Goal: Transaction & Acquisition: Purchase product/service

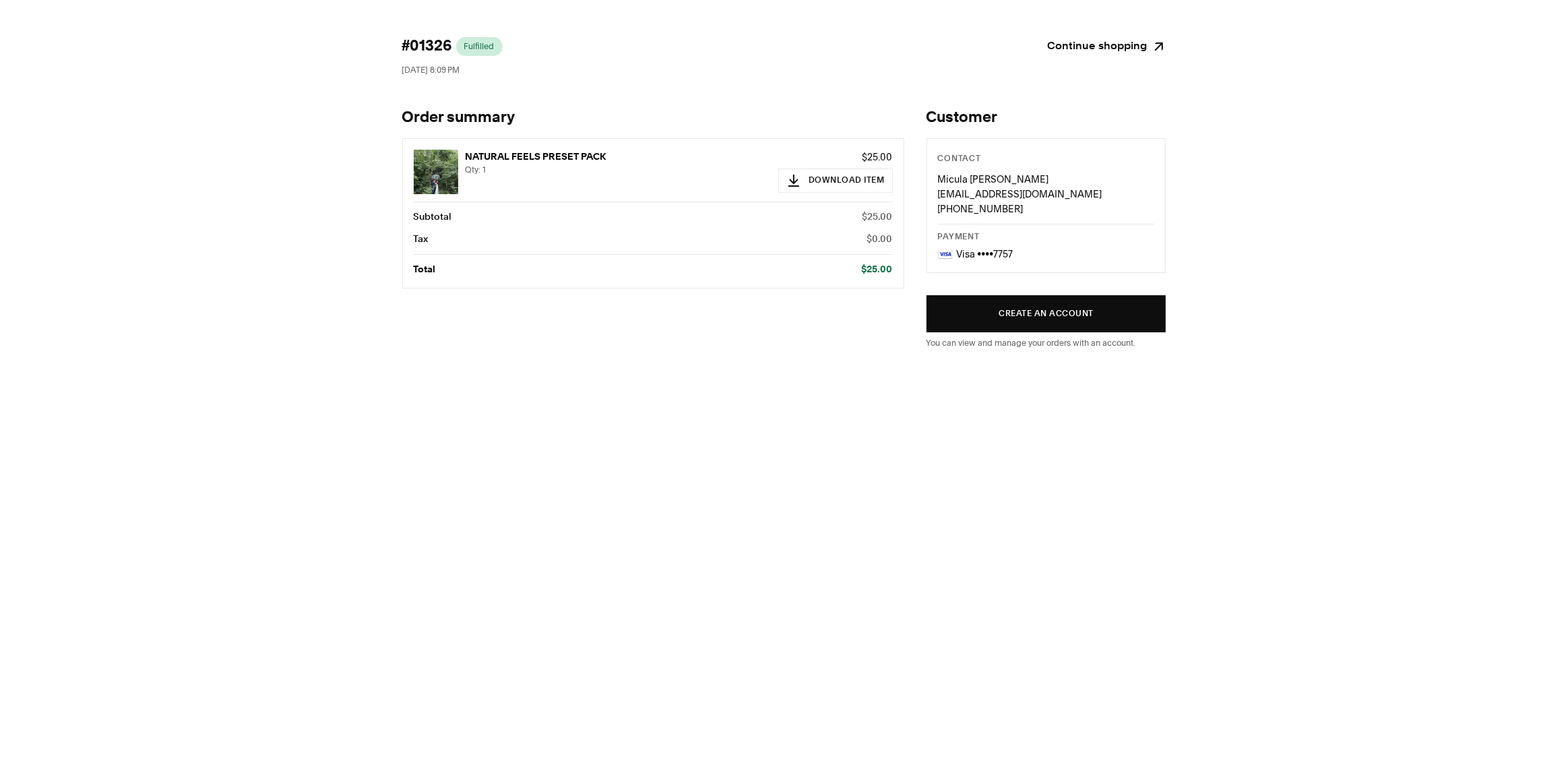
click at [1080, 43] on link "Continue shopping" at bounding box center [1107, 46] width 119 height 19
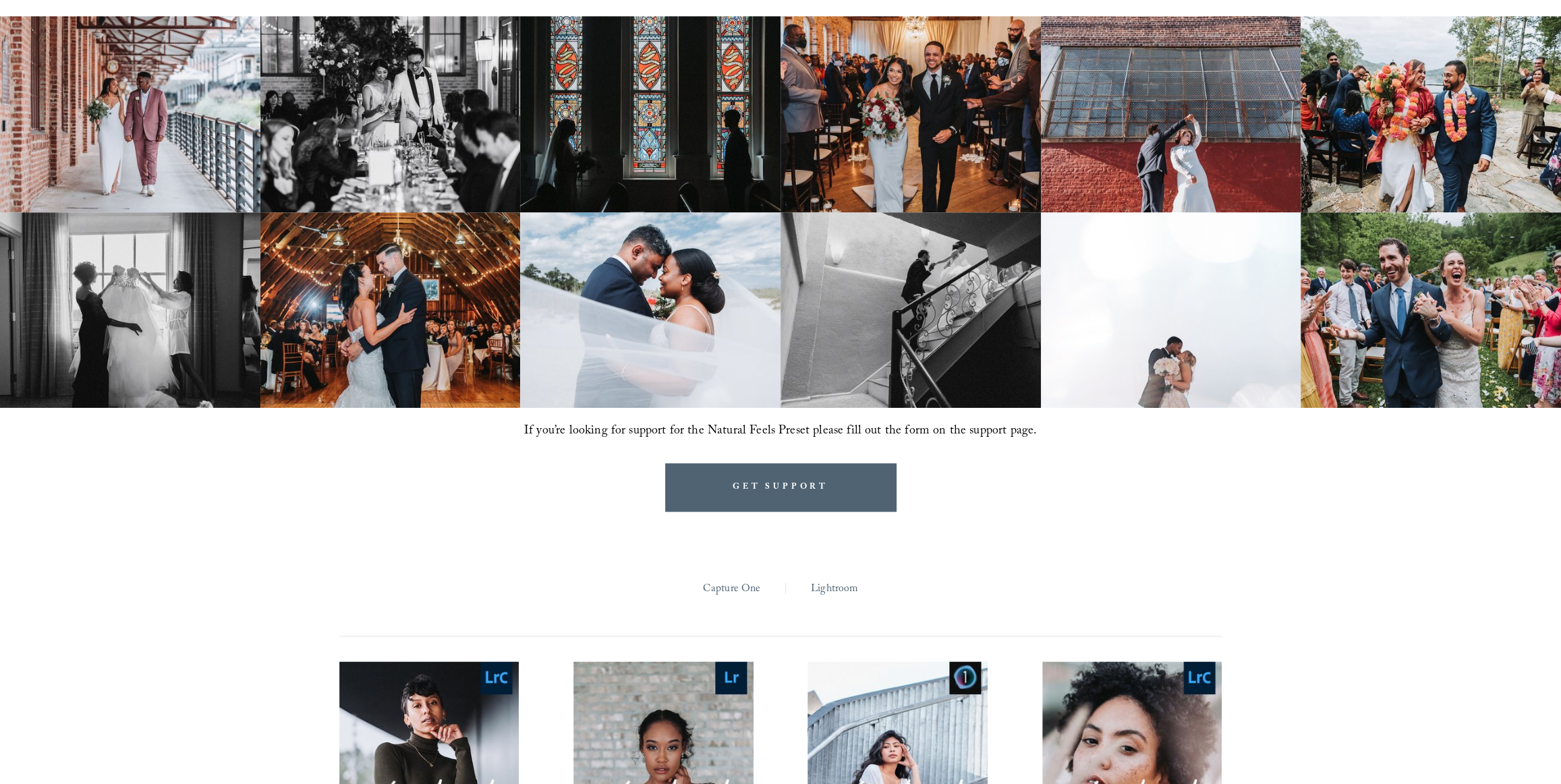
scroll to position [1458, 0]
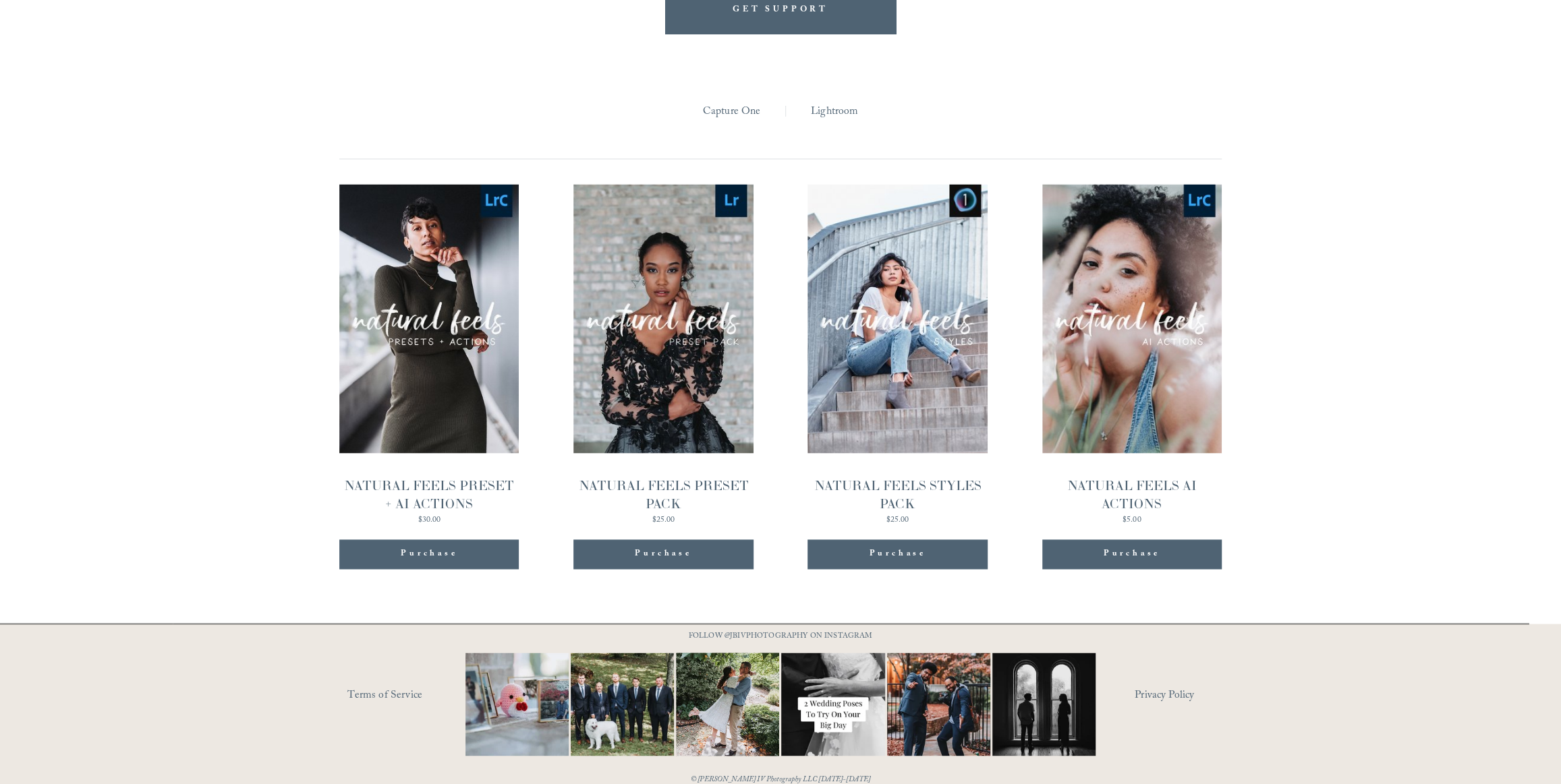
click at [1130, 371] on link "Quick View NATURAL FEELS AI ACTIONS $5.00" at bounding box center [1131, 354] width 179 height 341
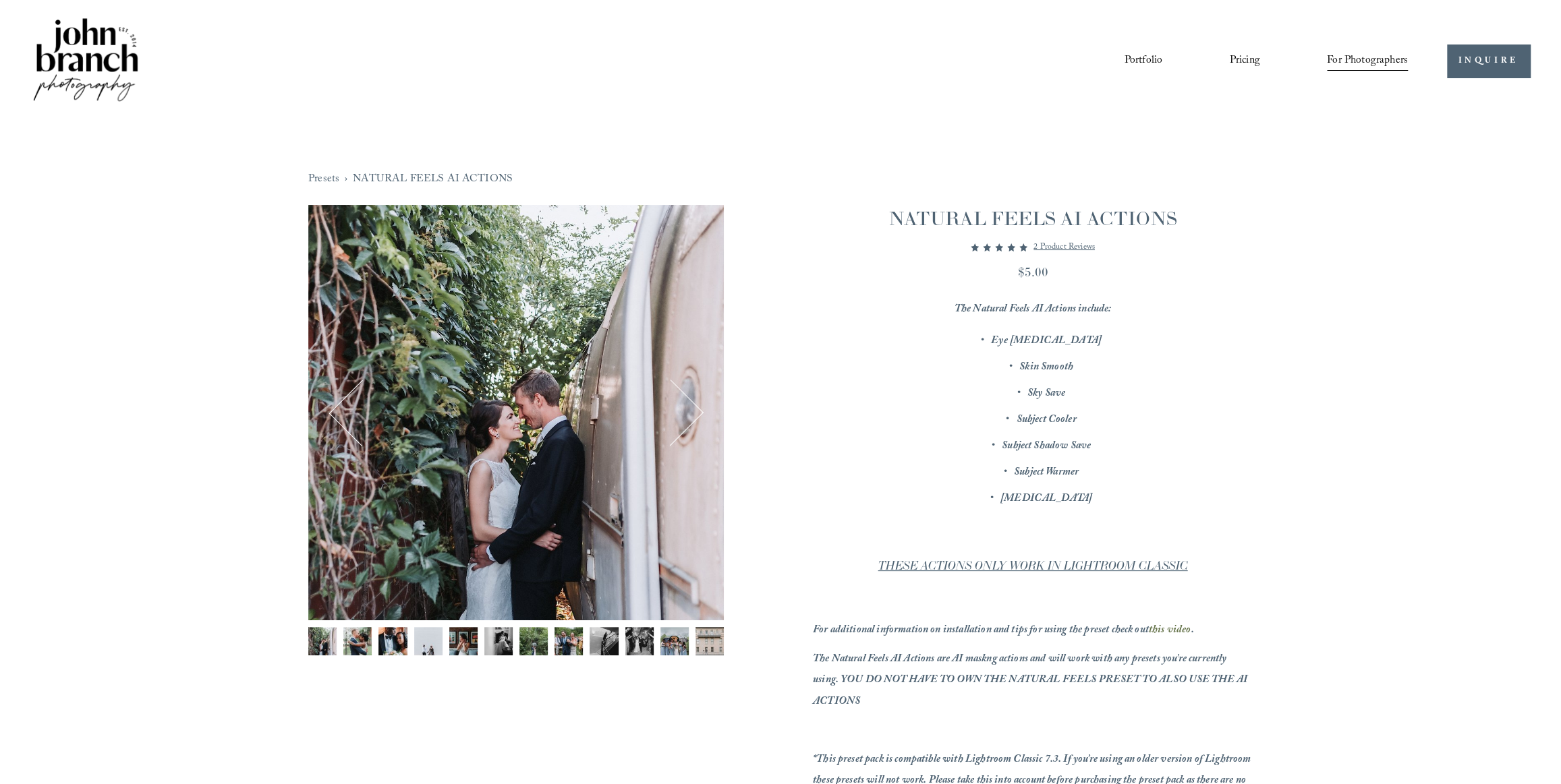
click at [1072, 245] on p "2 product reviews" at bounding box center [1064, 247] width 61 height 16
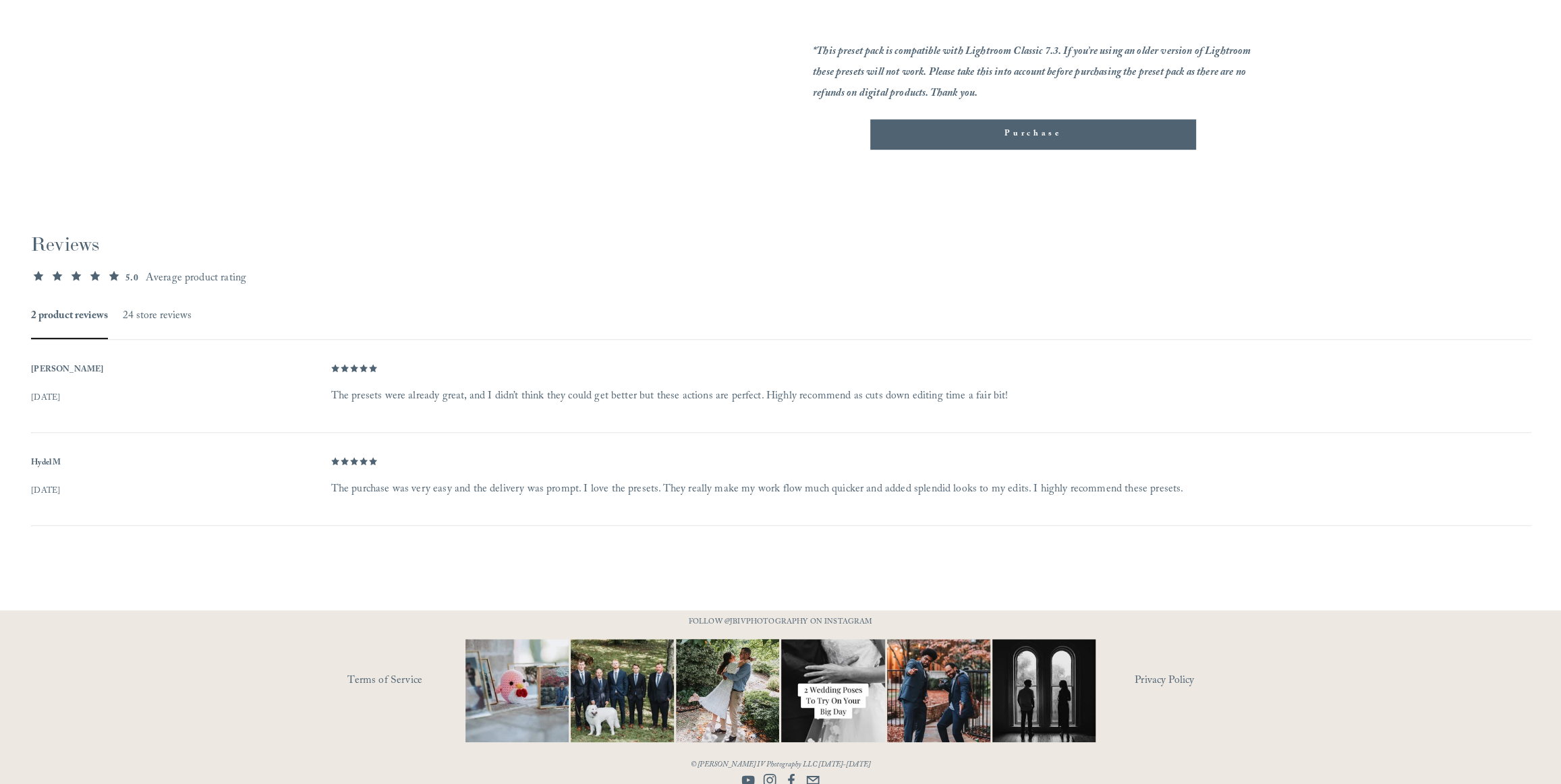
scroll to position [718, 0]
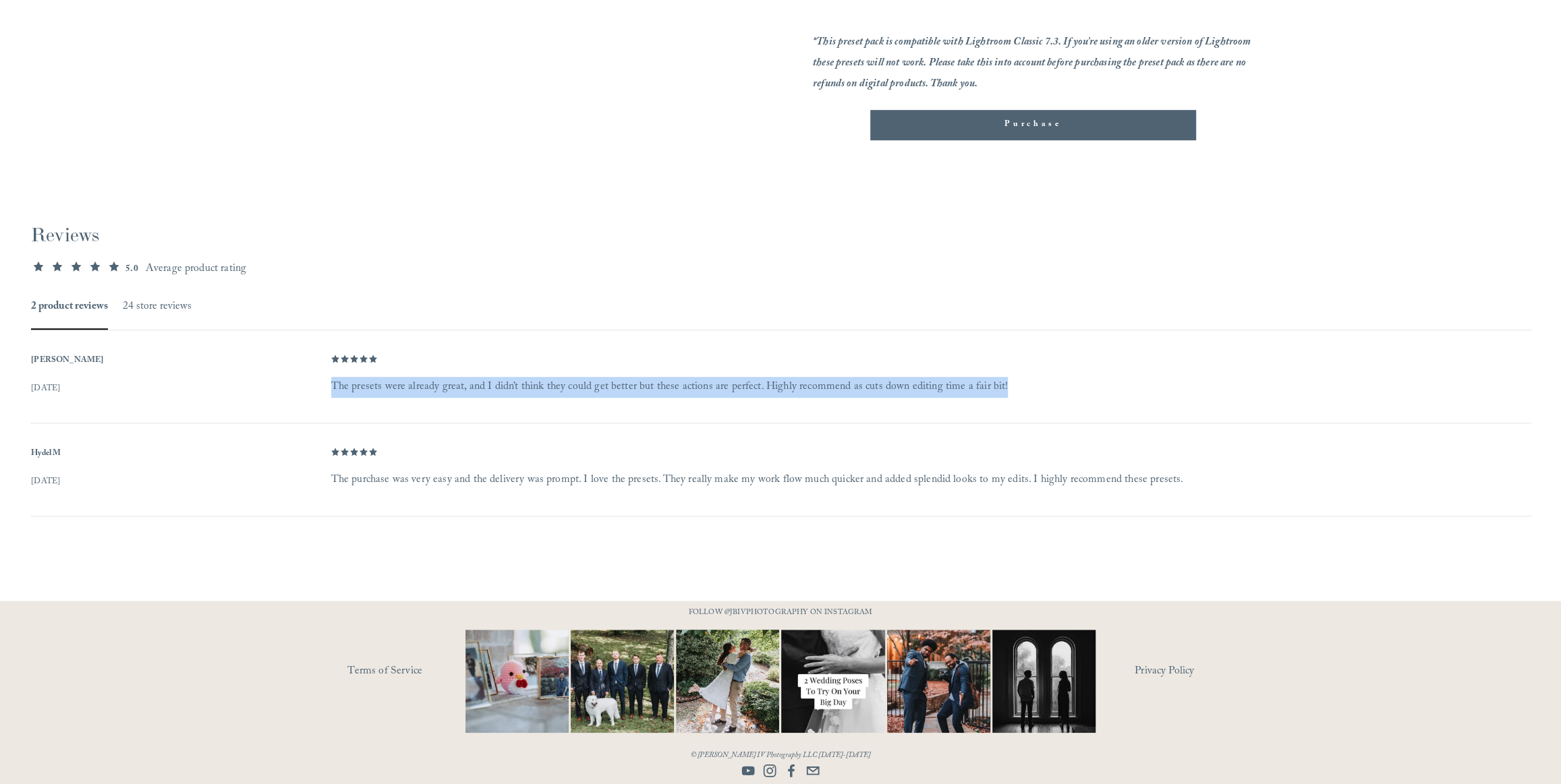
drag, startPoint x: 987, startPoint y: 378, endPoint x: 464, endPoint y: 363, distance: 523.2
click at [464, 363] on div "Star Rating 5.00 out of 5 stars Description The presets were already great, and…" at bounding box center [930, 374] width 1199 height 47
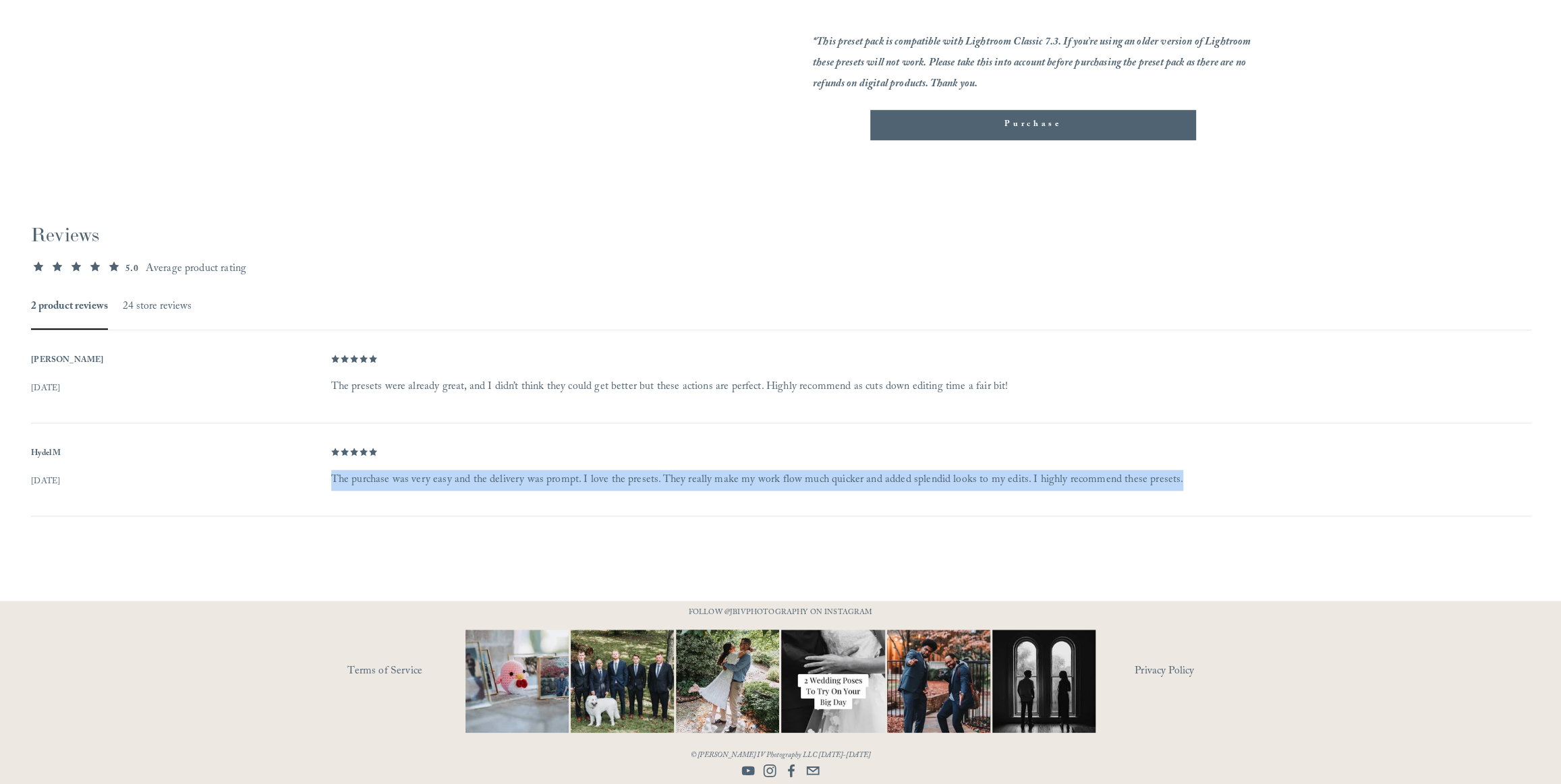
drag, startPoint x: 1177, startPoint y: 480, endPoint x: 377, endPoint y: 458, distance: 800.3
click at [377, 458] on div "Star Rating 5.00 out of 5 stars Description The purchase was very easy and the …" at bounding box center [930, 467] width 1199 height 47
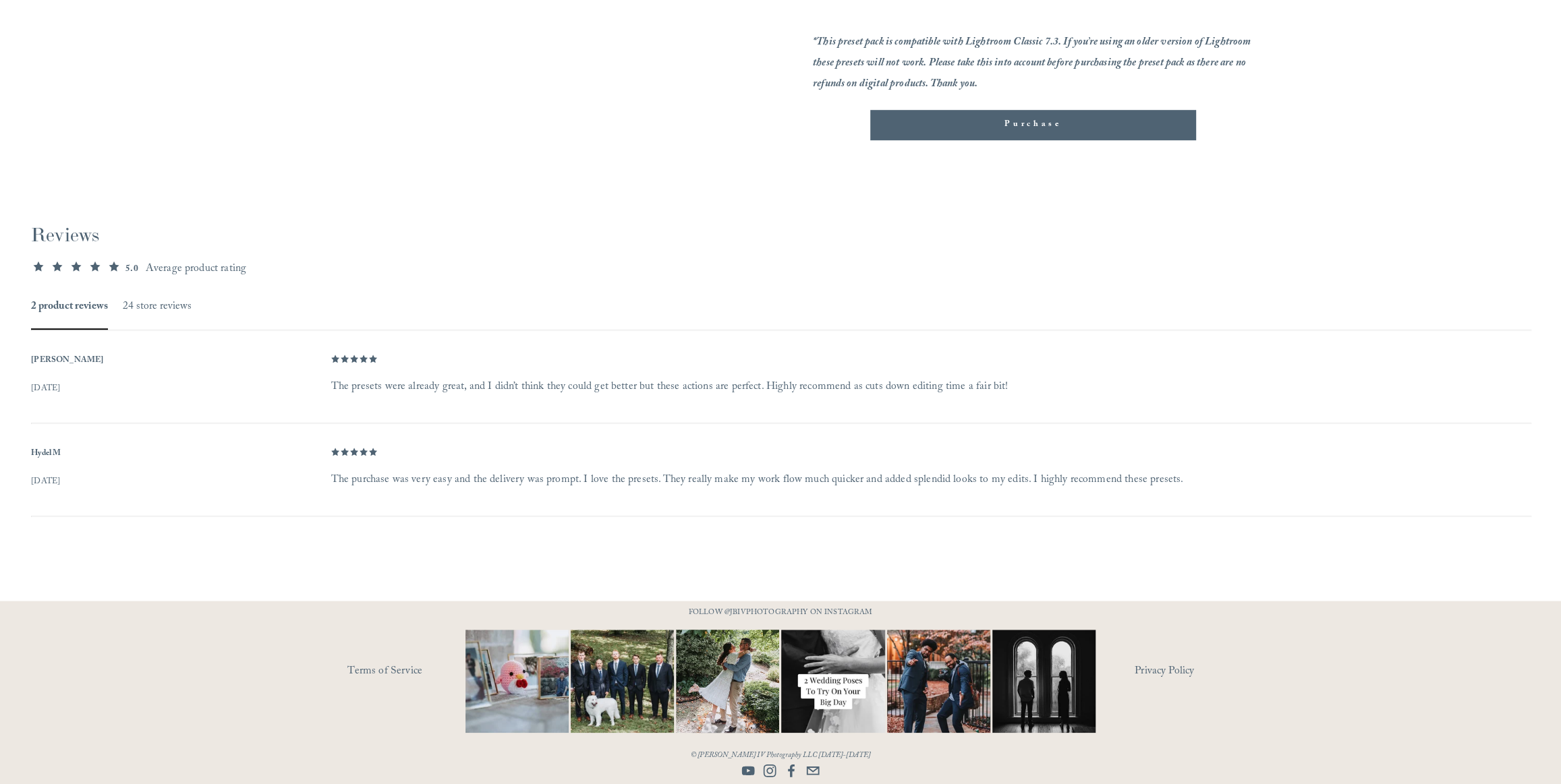
click at [1260, 265] on div "5.00 out of 5 stars 5.0 Average product rating" at bounding box center [779, 270] width 1498 height 15
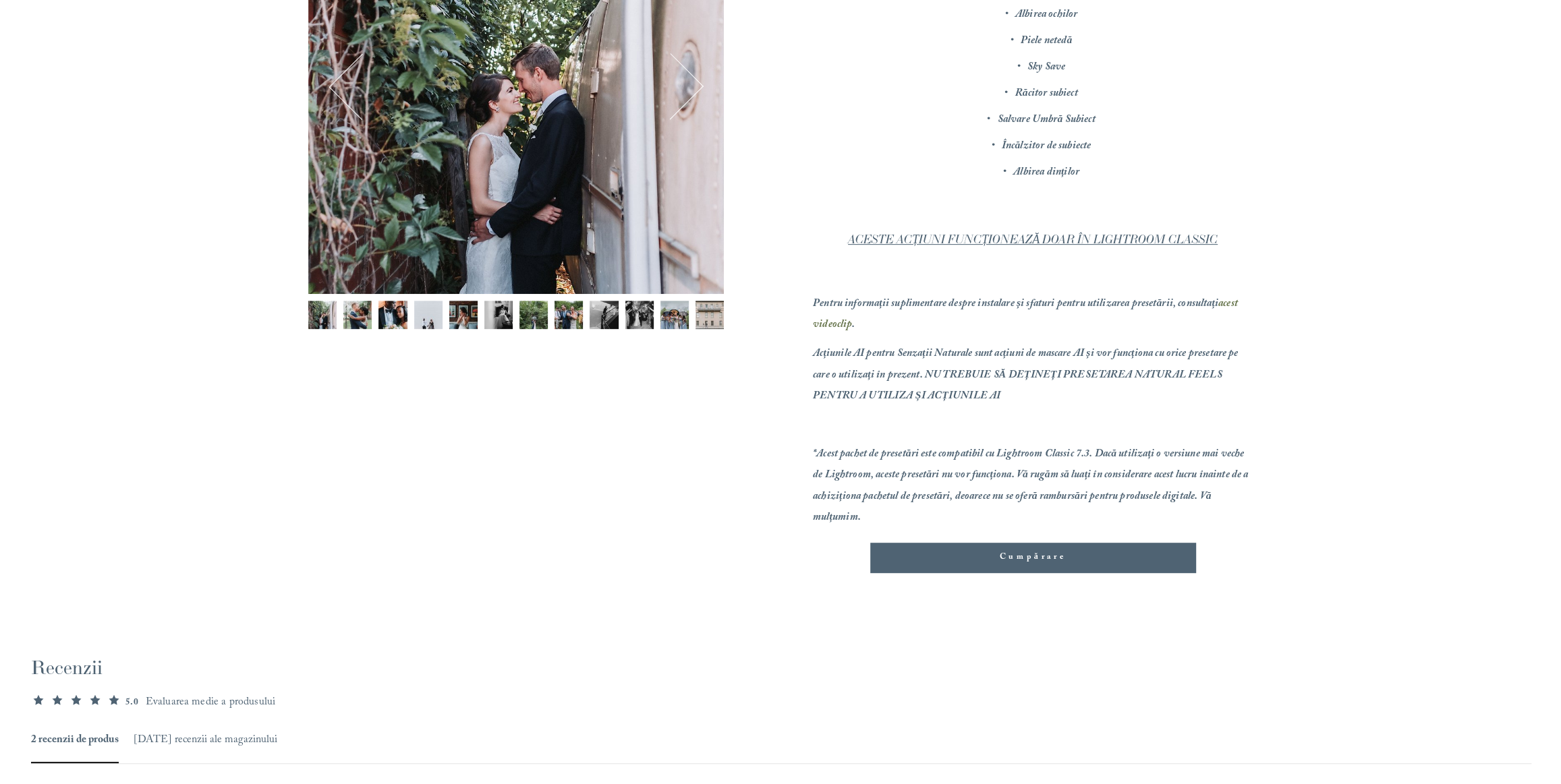
scroll to position [0, 0]
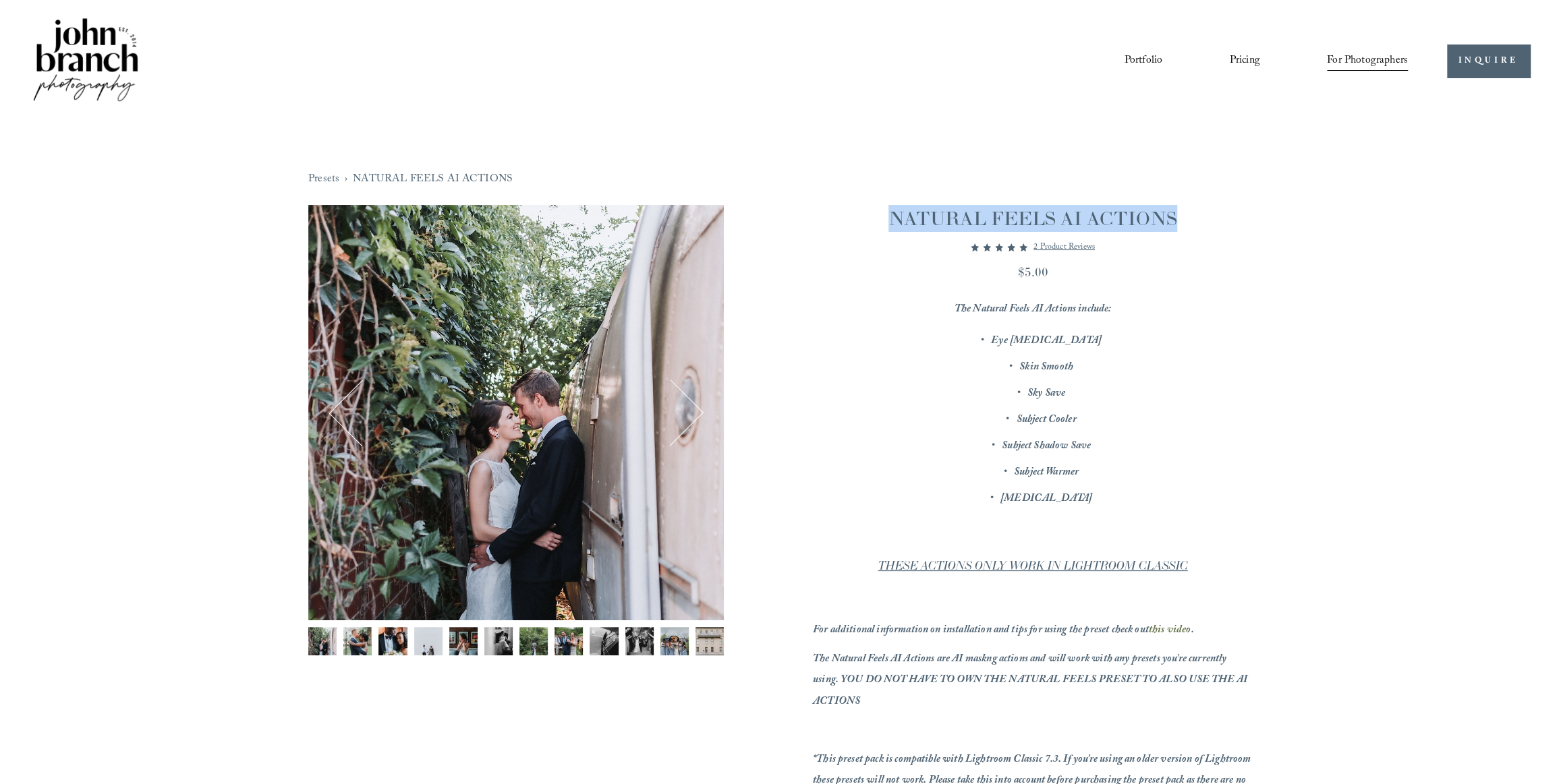
drag, startPoint x: 1199, startPoint y: 213, endPoint x: 890, endPoint y: 206, distance: 309.1
click at [890, 206] on h1 "NATURAL FEELS AI ACTIONS" at bounding box center [1032, 218] width 439 height 27
copy h1 "NATURAL FEELS AI ACTIONS"
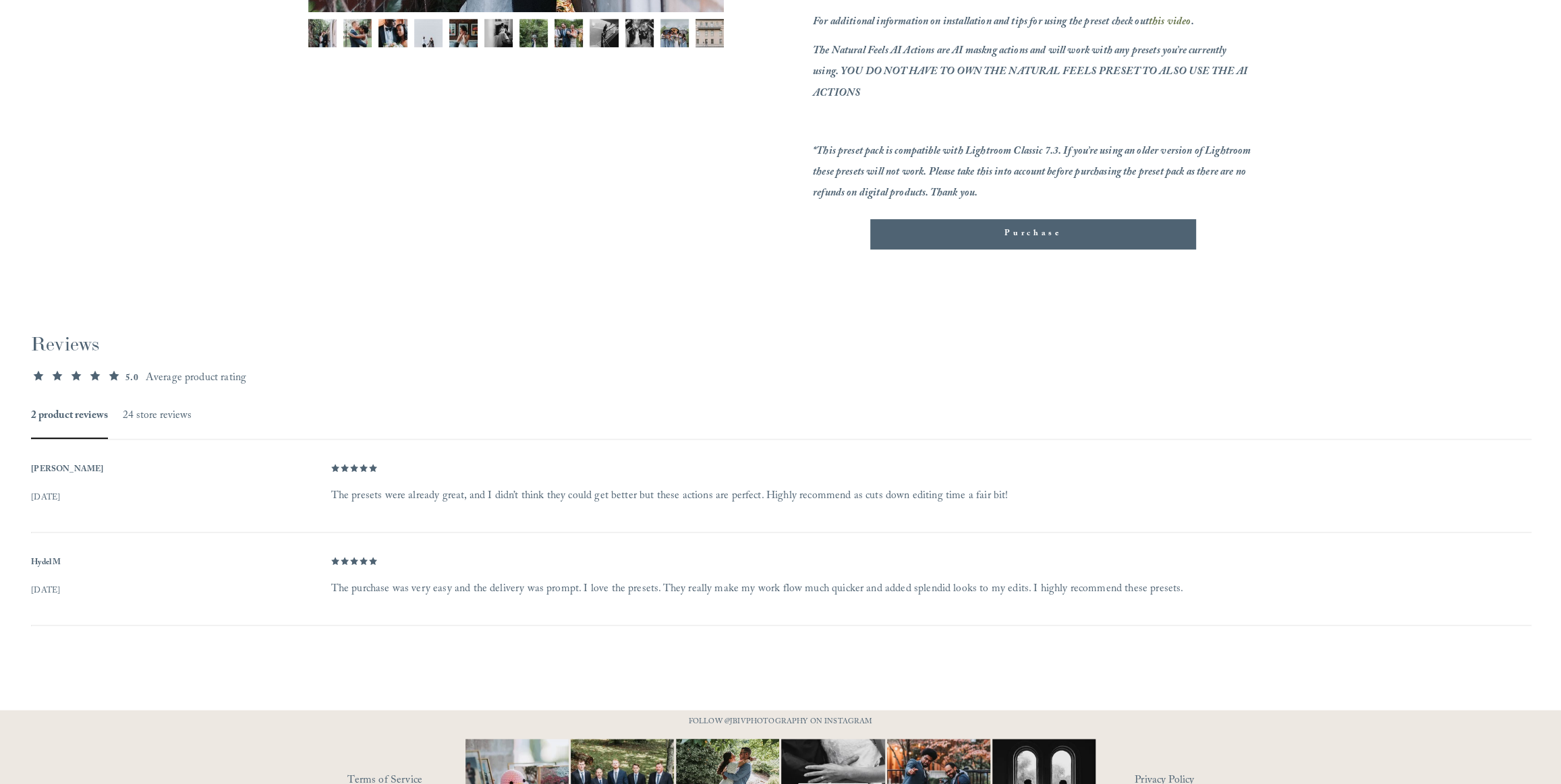
scroll to position [718, 0]
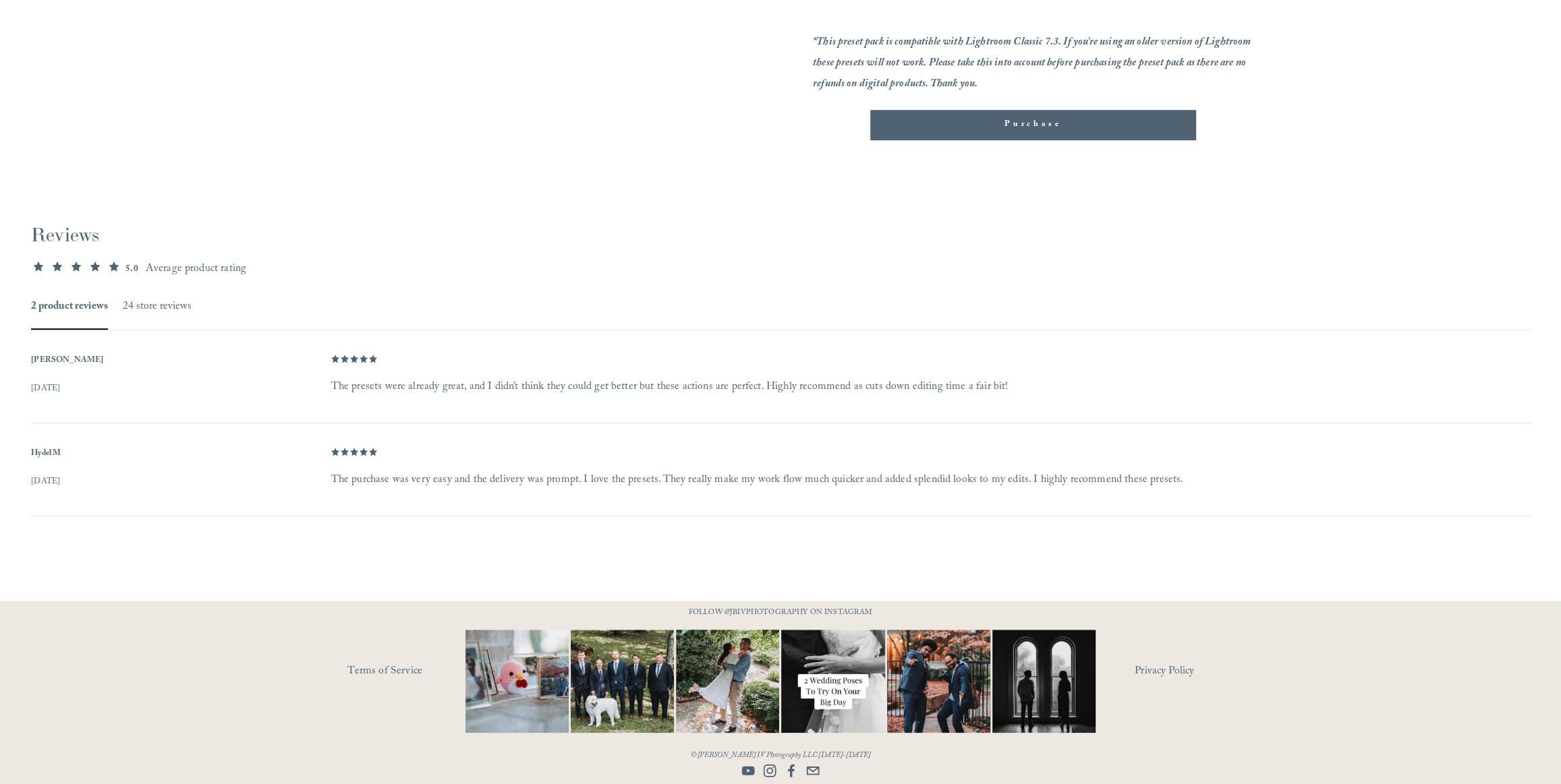
click at [745, 766] on use "YouTube" at bounding box center [748, 770] width 13 height 9
